Goal: Find specific page/section: Find specific page/section

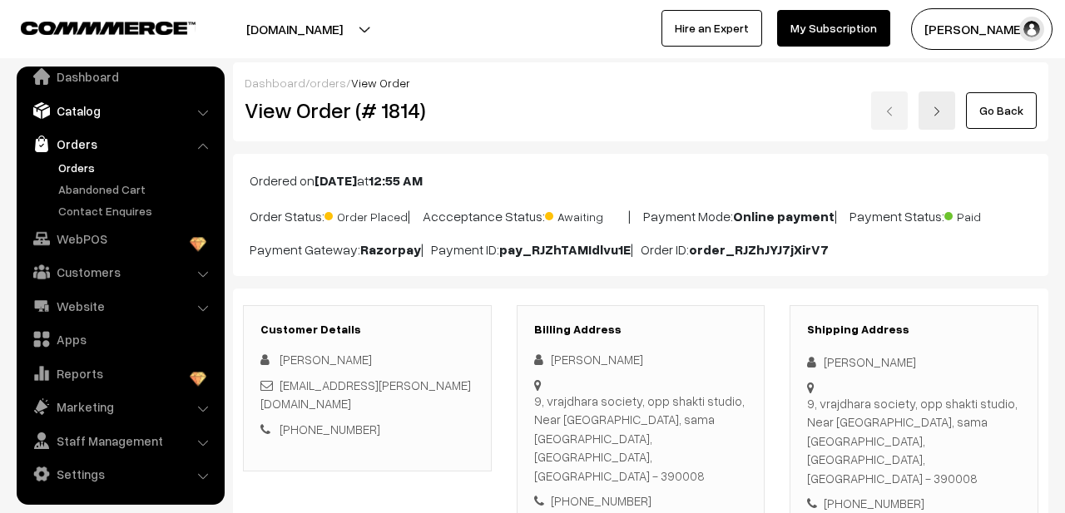
click at [81, 107] on link "Catalog" at bounding box center [120, 111] width 198 height 30
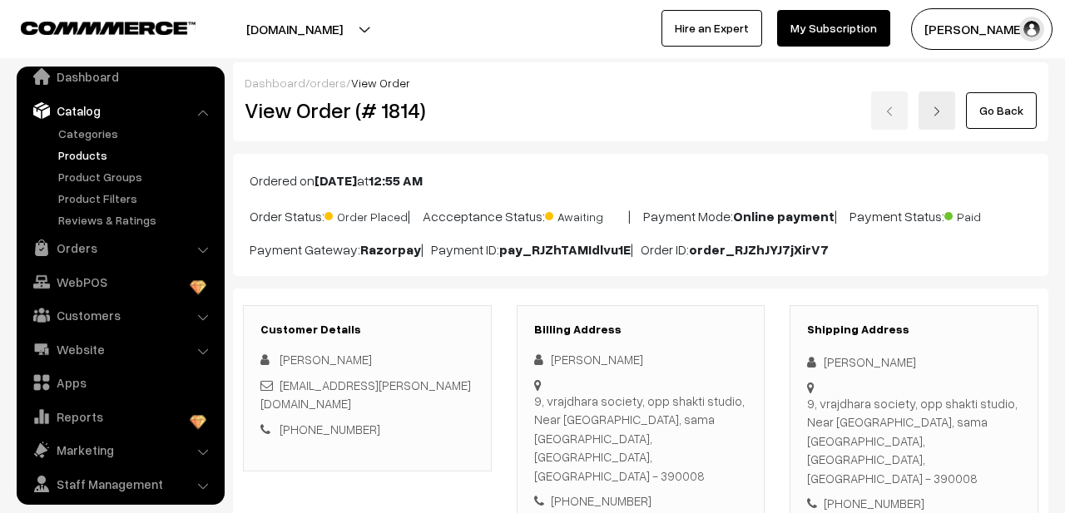
click at [81, 156] on link "Products" at bounding box center [136, 154] width 165 height 17
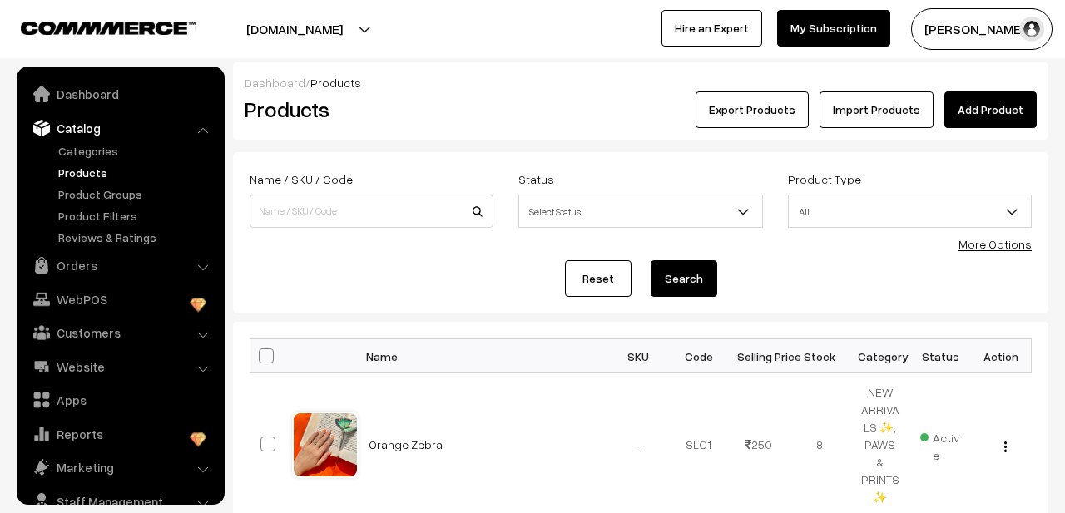
scroll to position [46, 0]
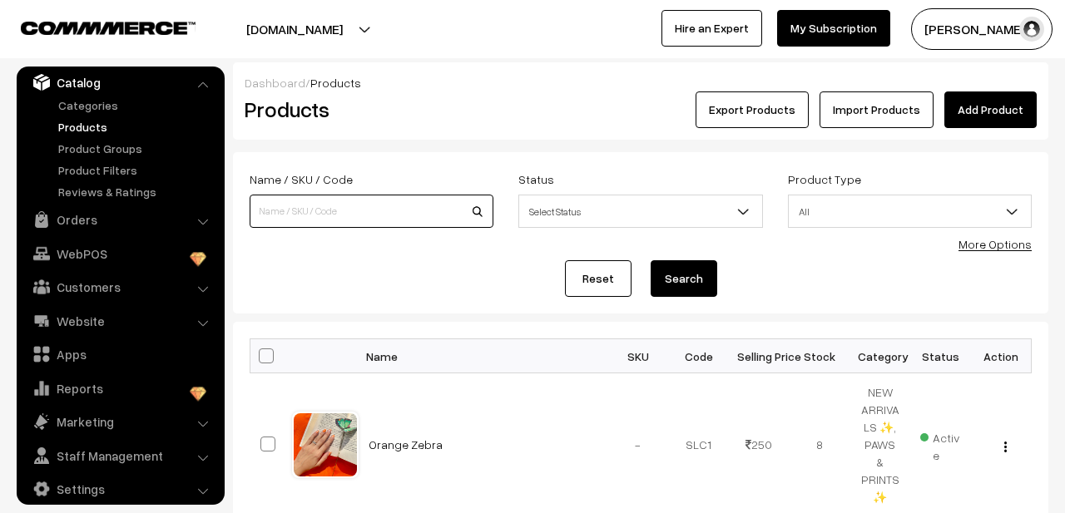
click at [359, 216] on input at bounding box center [372, 211] width 244 height 33
type input "Ancient Marble"
click at [682, 290] on button "Search" at bounding box center [684, 278] width 67 height 37
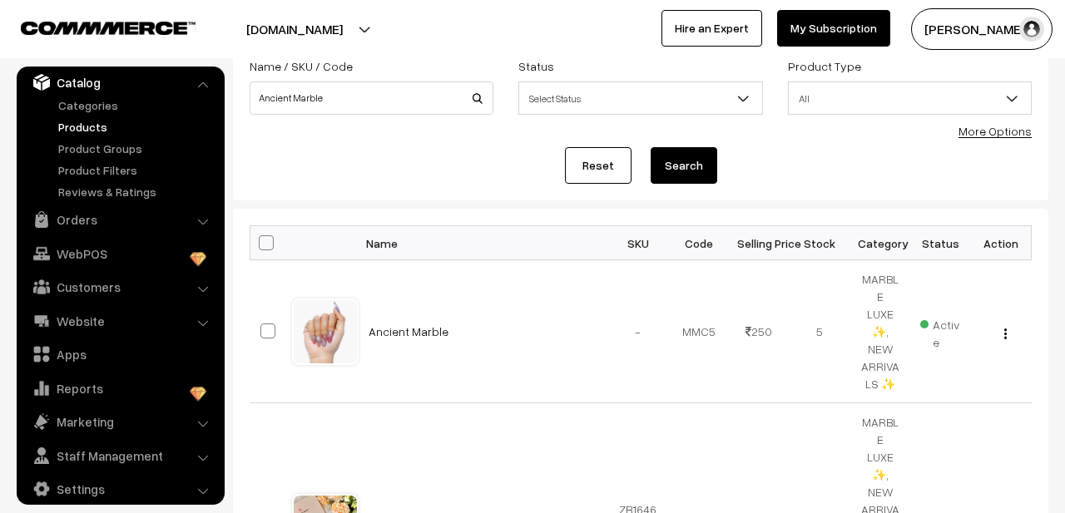
scroll to position [119, 0]
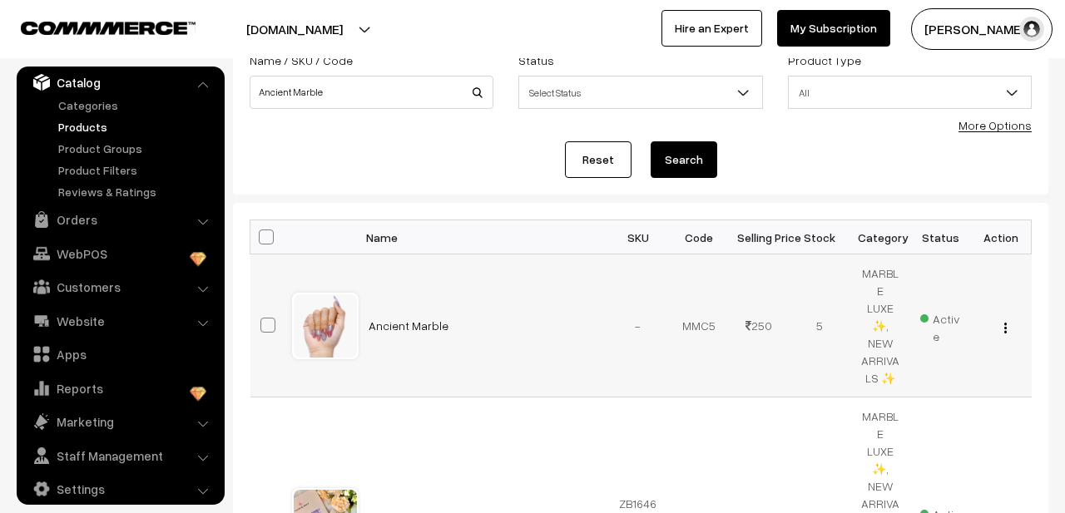
click at [300, 322] on div at bounding box center [325, 326] width 63 height 63
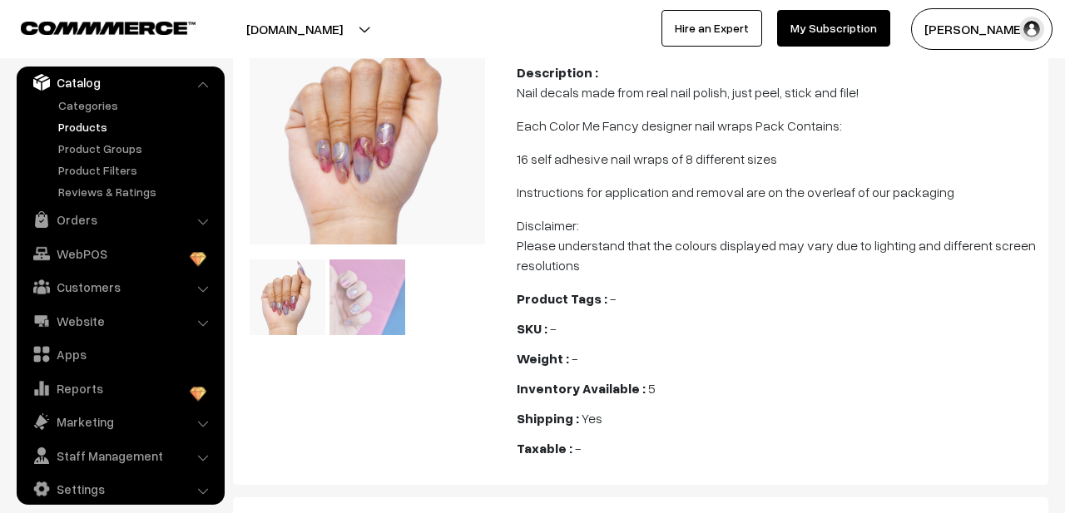
scroll to position [137, 0]
